Goal: Task Accomplishment & Management: Complete application form

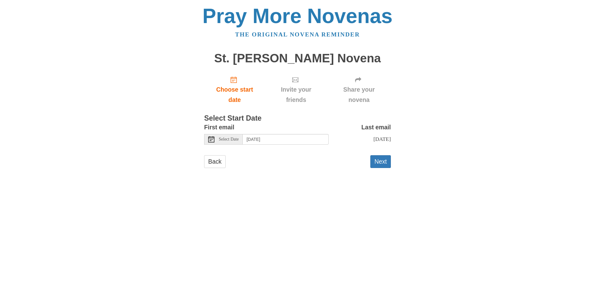
click at [295, 101] on span "Invite your friends" at bounding box center [296, 94] width 50 height 21
click at [381, 168] on button "Next" at bounding box center [381, 161] width 21 height 13
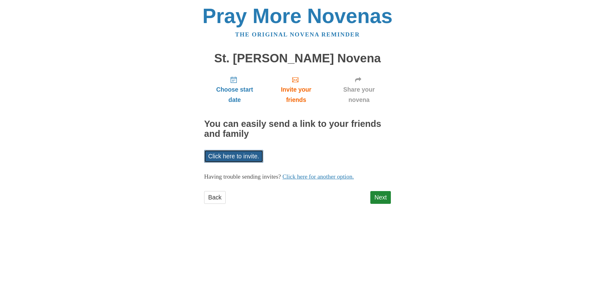
click at [234, 156] on link "Click here to invite." at bounding box center [233, 156] width 59 height 13
click at [383, 197] on link "Next" at bounding box center [381, 197] width 21 height 13
click at [336, 176] on link "Click here for another option." at bounding box center [319, 176] width 72 height 7
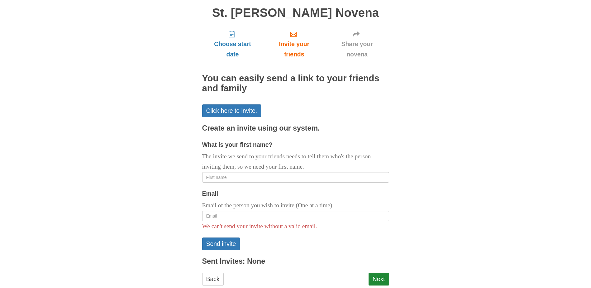
scroll to position [61, 0]
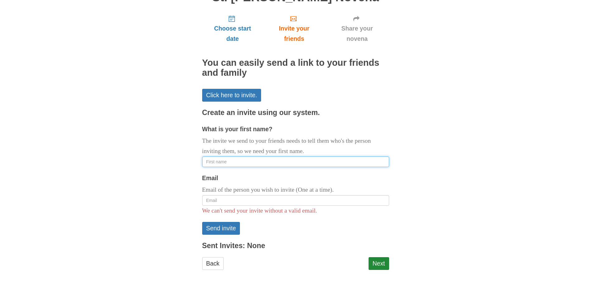
click at [210, 162] on input "What is your first name?" at bounding box center [295, 161] width 187 height 11
type input "Cathy"
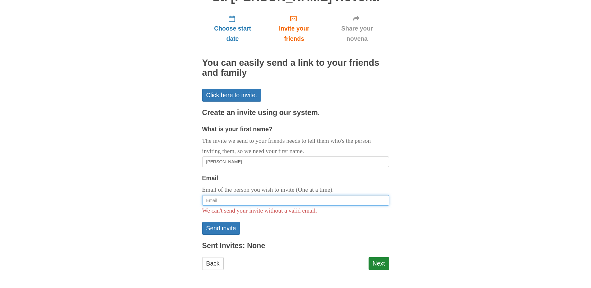
click at [212, 198] on input "Email" at bounding box center [295, 200] width 187 height 11
type input "kellycabell1@yahoo.com"
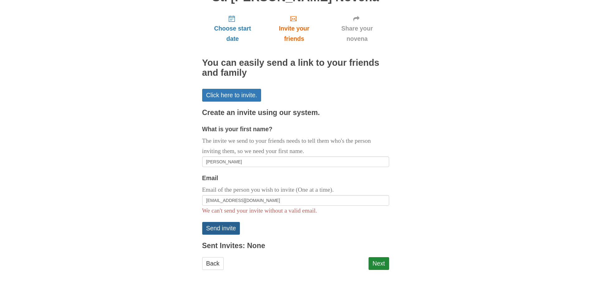
click at [224, 228] on button "Send invite" at bounding box center [221, 228] width 38 height 13
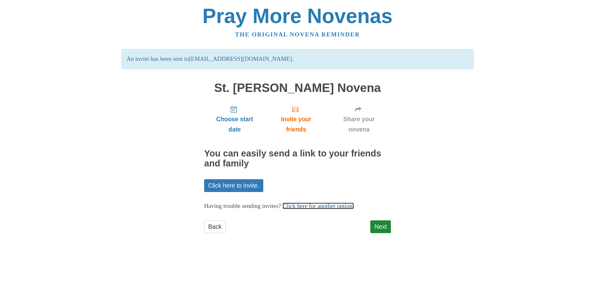
click at [338, 205] on link "Click here for another option." at bounding box center [319, 205] width 72 height 7
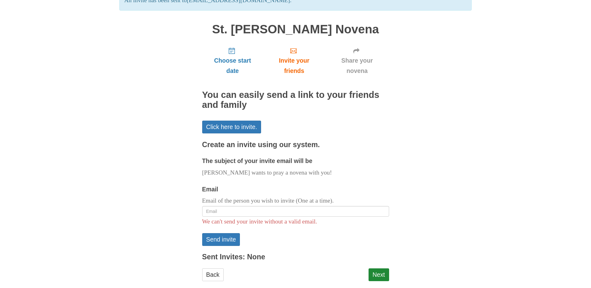
scroll to position [62, 0]
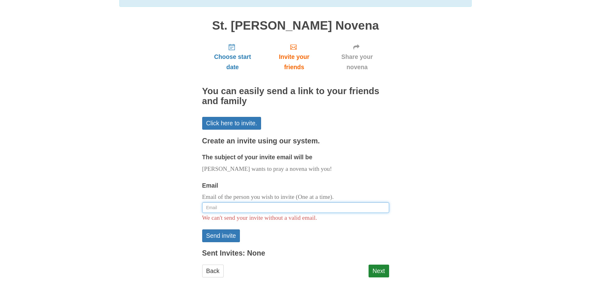
click at [222, 208] on input "Email" at bounding box center [295, 207] width 187 height 11
type input "[EMAIL_ADDRESS][DOMAIN_NAME]"
click at [225, 237] on button "Send invite" at bounding box center [221, 235] width 38 height 13
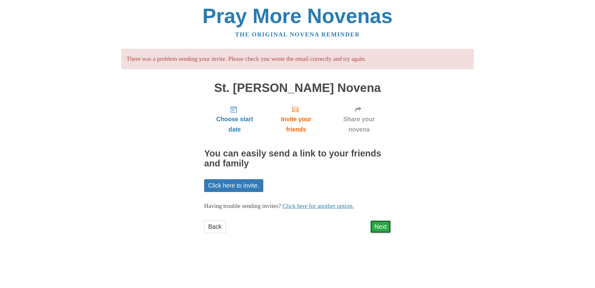
click at [383, 225] on link "Next" at bounding box center [381, 226] width 21 height 13
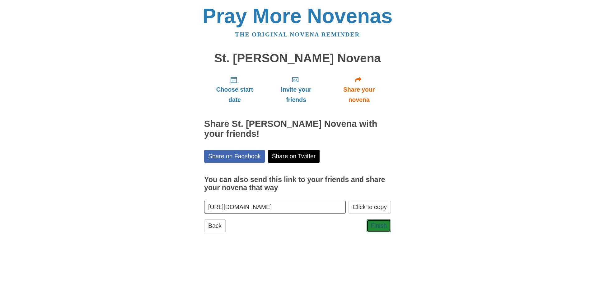
click at [383, 225] on link "Finish" at bounding box center [379, 225] width 24 height 13
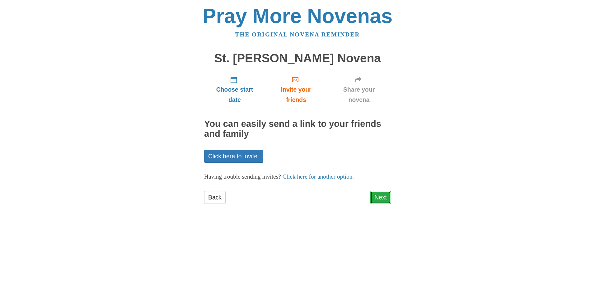
click at [382, 195] on link "Next" at bounding box center [381, 197] width 21 height 13
